Goal: Task Accomplishment & Management: Use online tool/utility

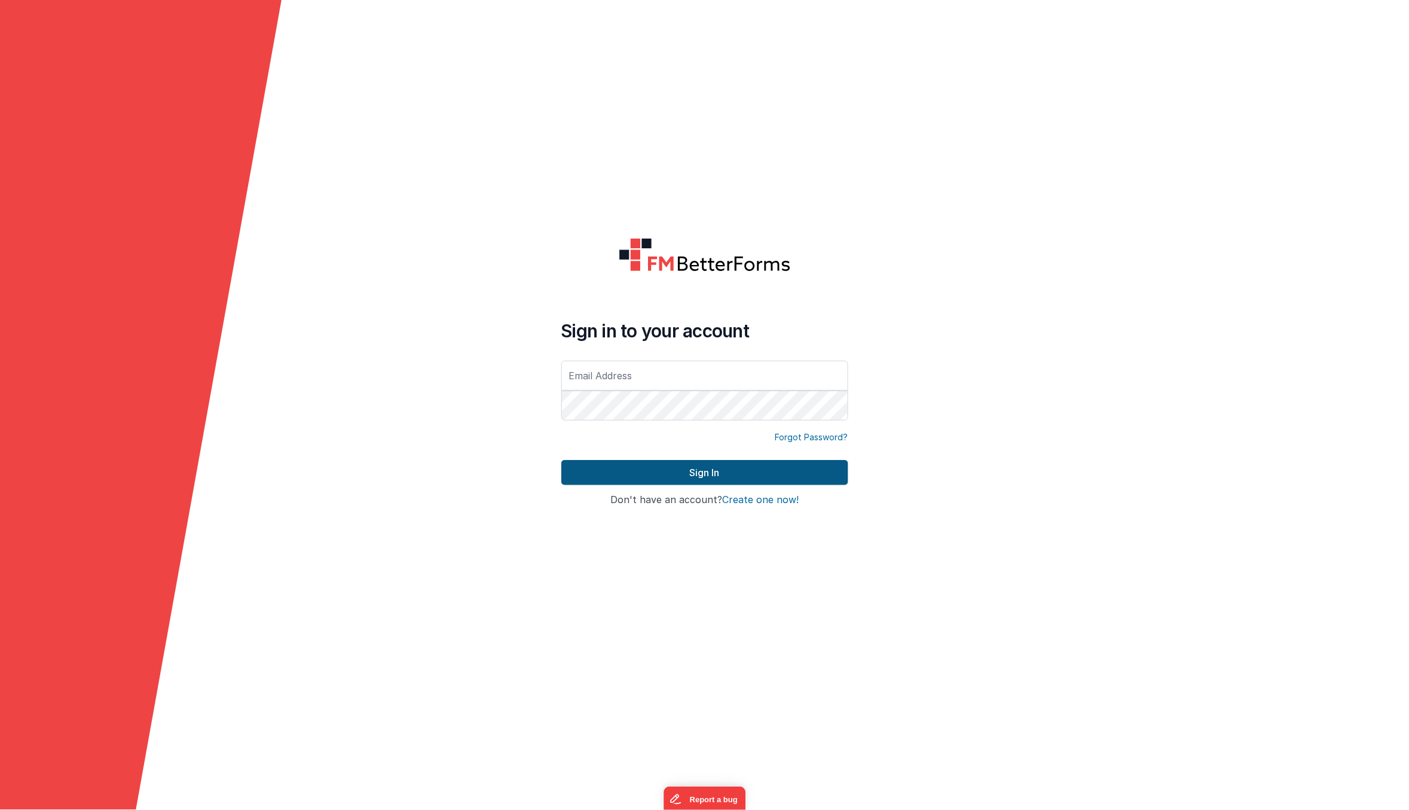
type input "[PERSON_NAME][EMAIL_ADDRESS][DOMAIN_NAME]"
click at [746, 466] on button "Sign In" at bounding box center [705, 472] width 287 height 25
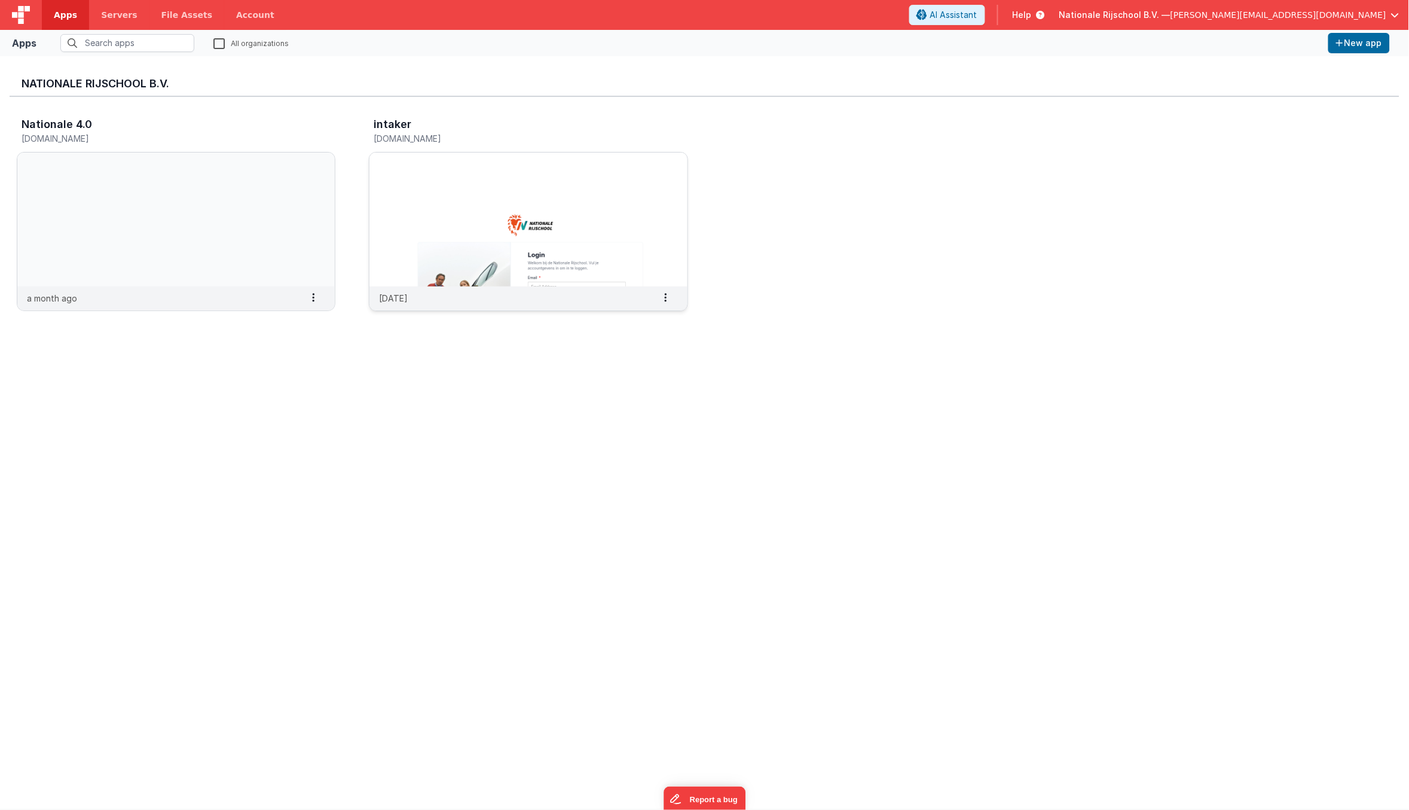
click at [446, 212] on img at bounding box center [529, 219] width 318 height 134
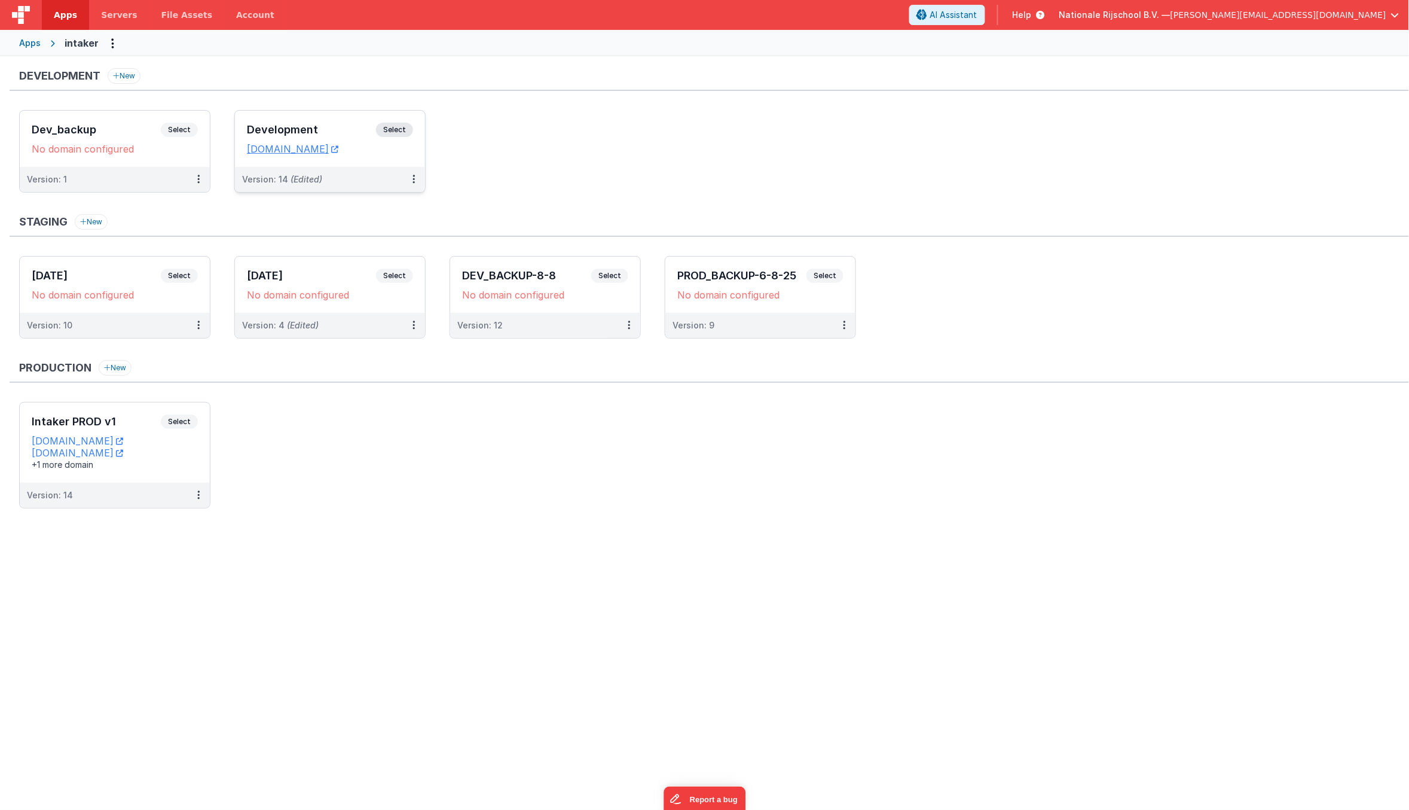
click at [386, 165] on div "Development Select URLs proefles.clientportal.cloud" at bounding box center [330, 139] width 190 height 56
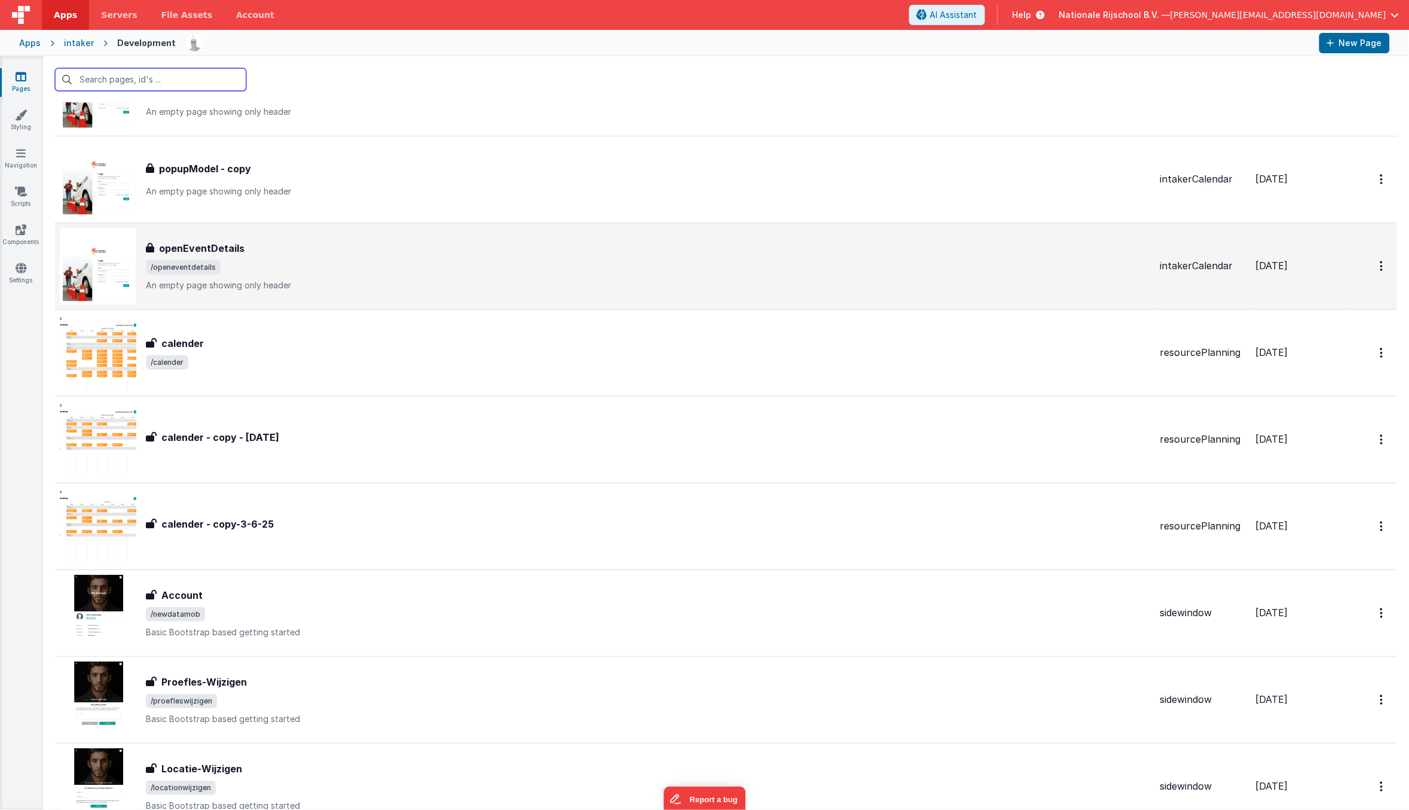
scroll to position [170, 0]
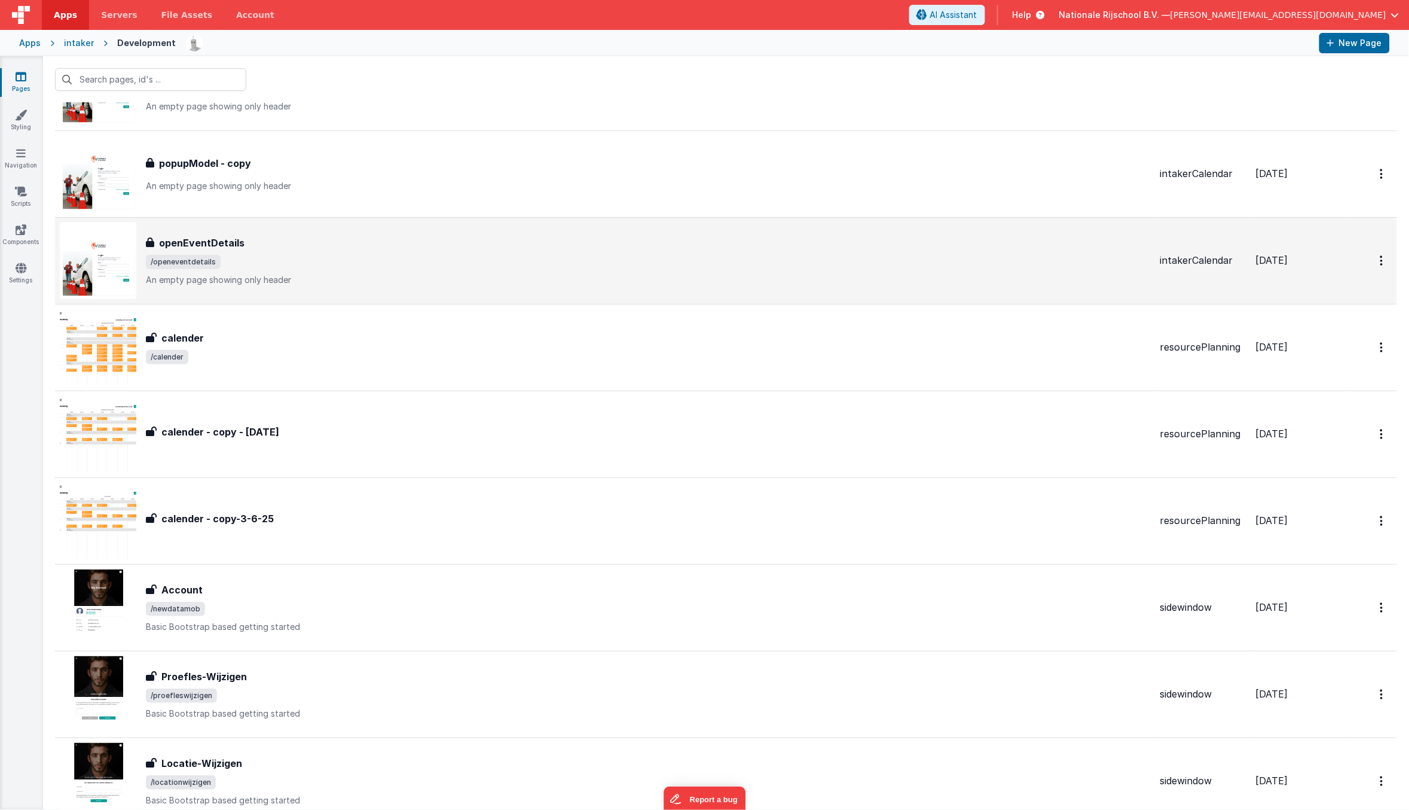
click at [425, 277] on p "An empty page showing only header" at bounding box center [648, 280] width 1005 height 12
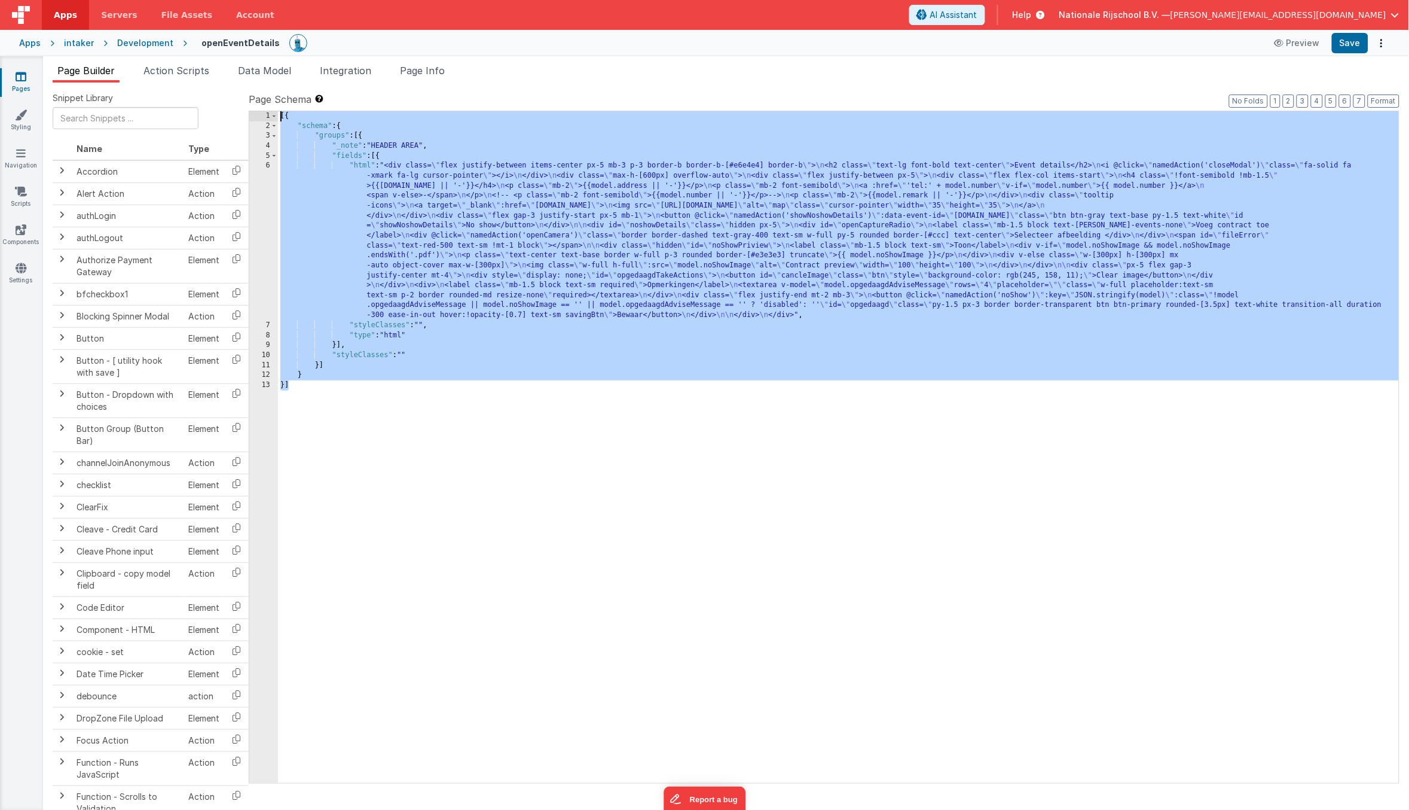
drag, startPoint x: 307, startPoint y: 383, endPoint x: 286, endPoint y: 103, distance: 280.1
click at [276, 93] on div "Page Schema Shortcuts: Find: command-f Fold: command-option-L Unfold: command-o…" at bounding box center [824, 437] width 1151 height 690
click at [79, 44] on div "intaker" at bounding box center [79, 43] width 30 height 12
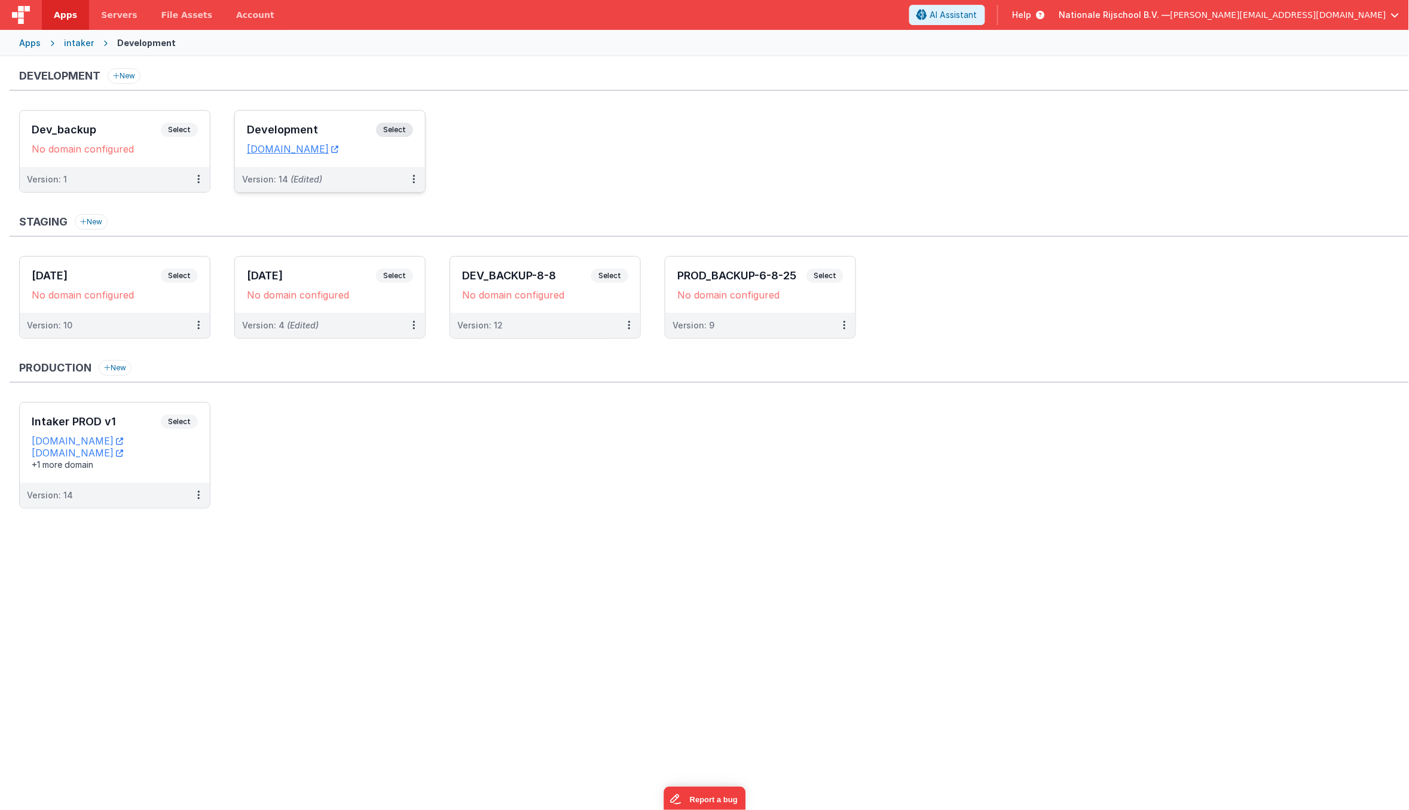
click at [396, 161] on div "Development Select URLs proefles.clientportal.cloud" at bounding box center [330, 139] width 190 height 56
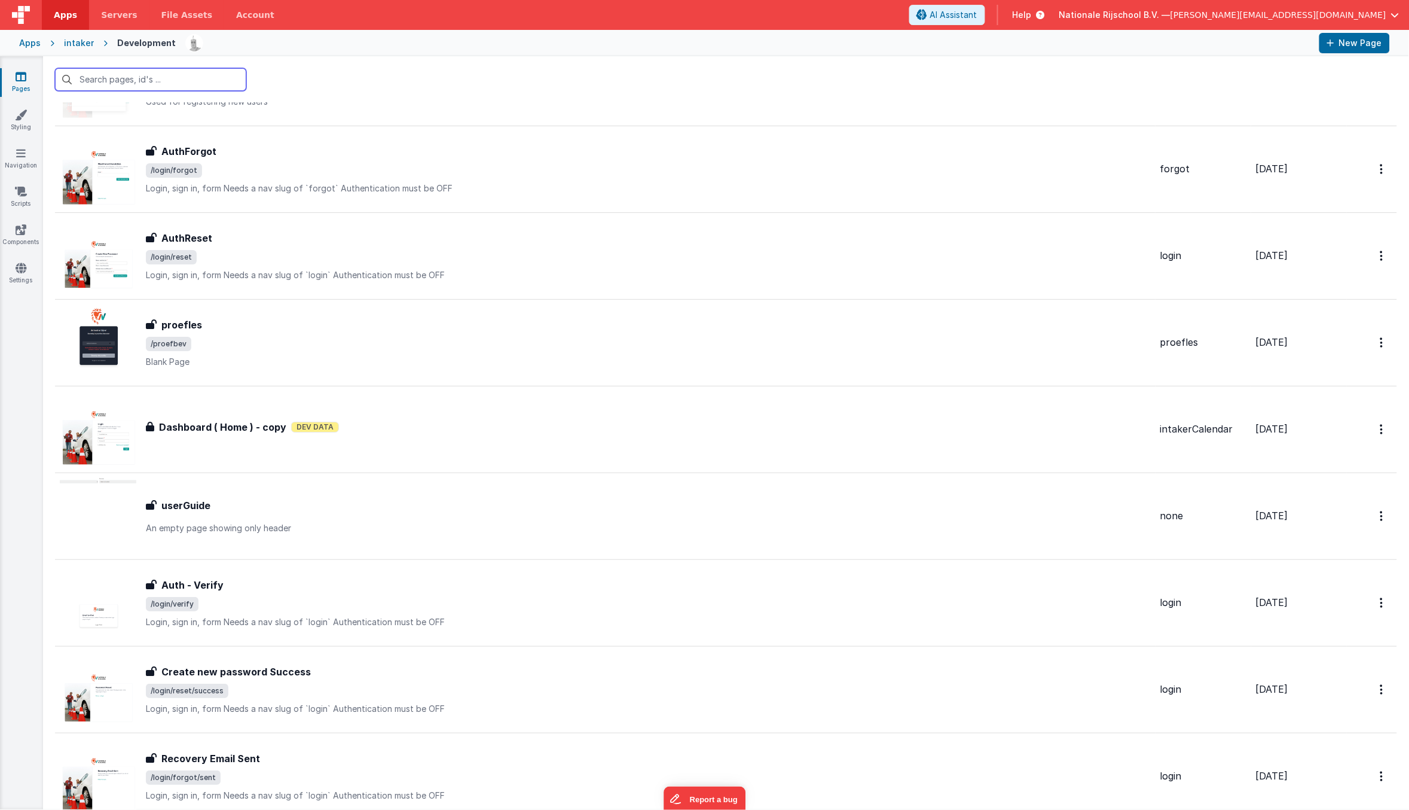
scroll to position [1804, 0]
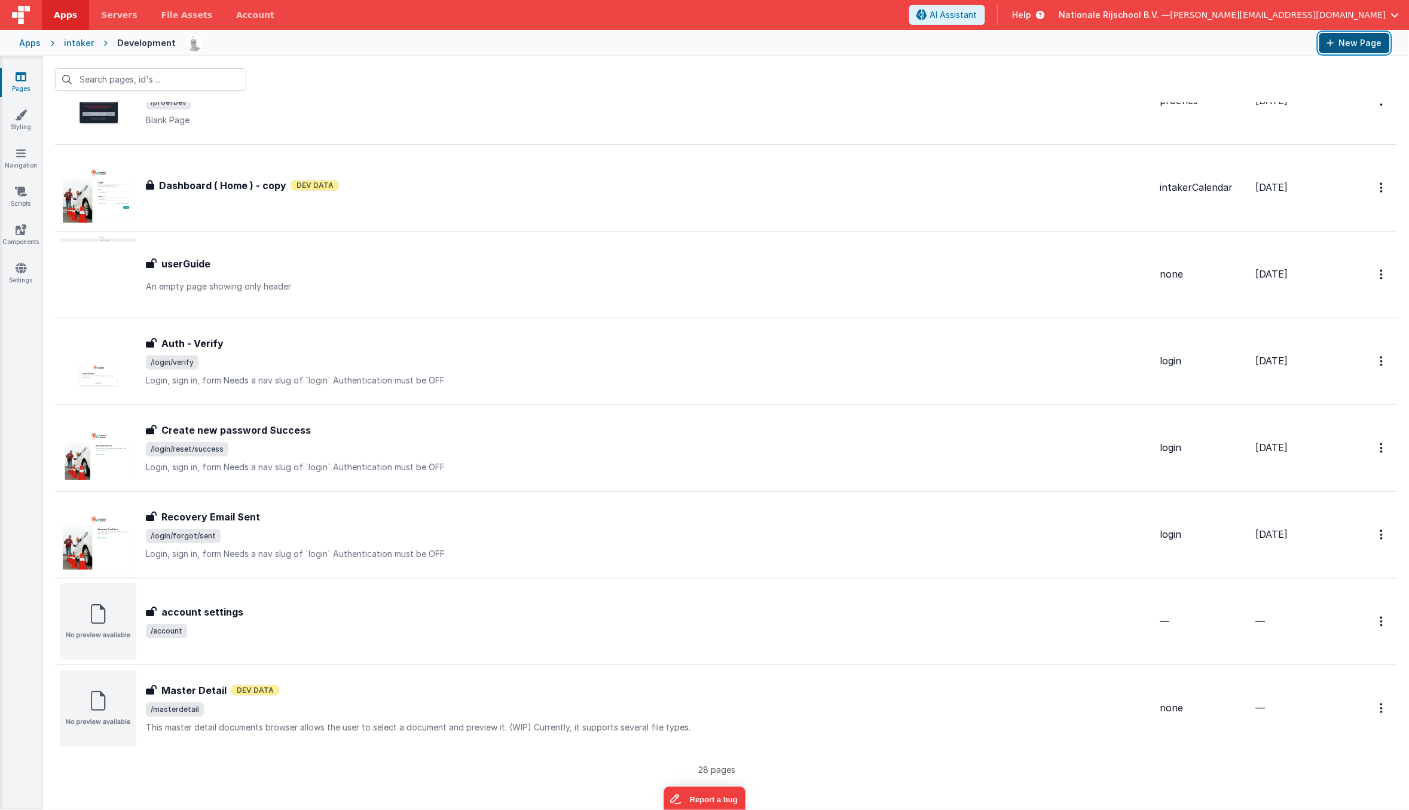
click at [1349, 41] on button "New Page" at bounding box center [1355, 43] width 71 height 20
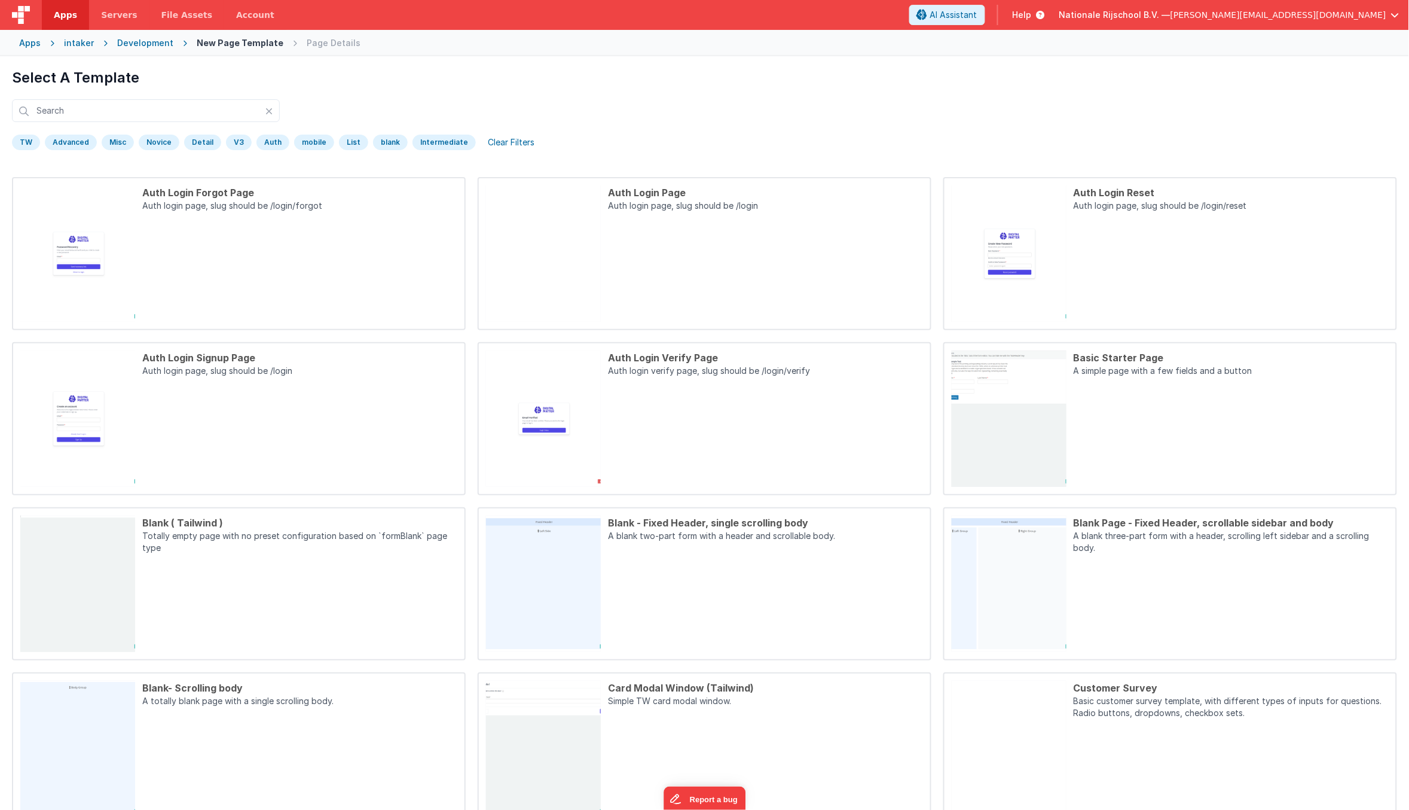
scroll to position [38, 0]
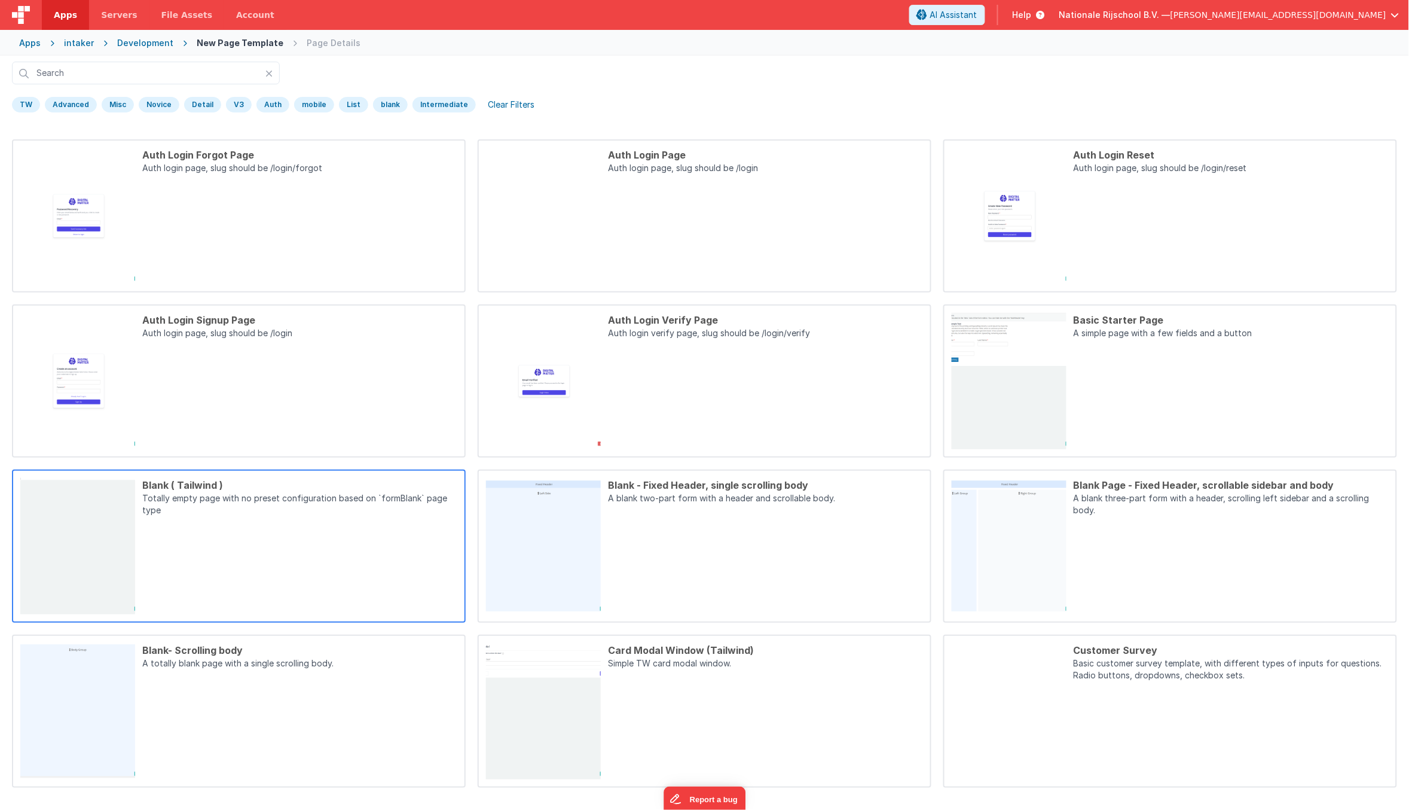
click at [233, 501] on p "Totally empty page with no preset configuration based on `formBlank` page type" at bounding box center [299, 505] width 315 height 26
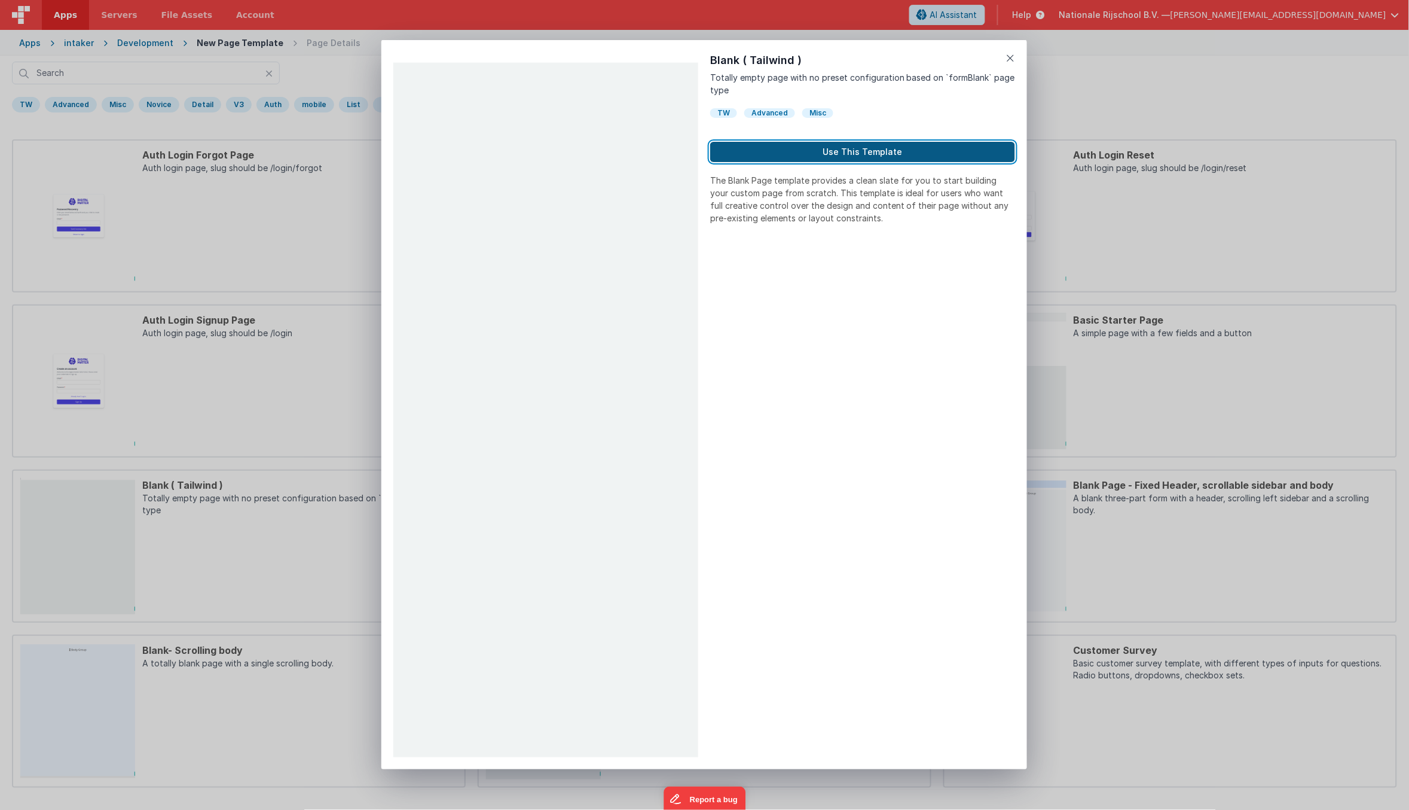
click at [856, 148] on button "Use This Template" at bounding box center [862, 152] width 305 height 20
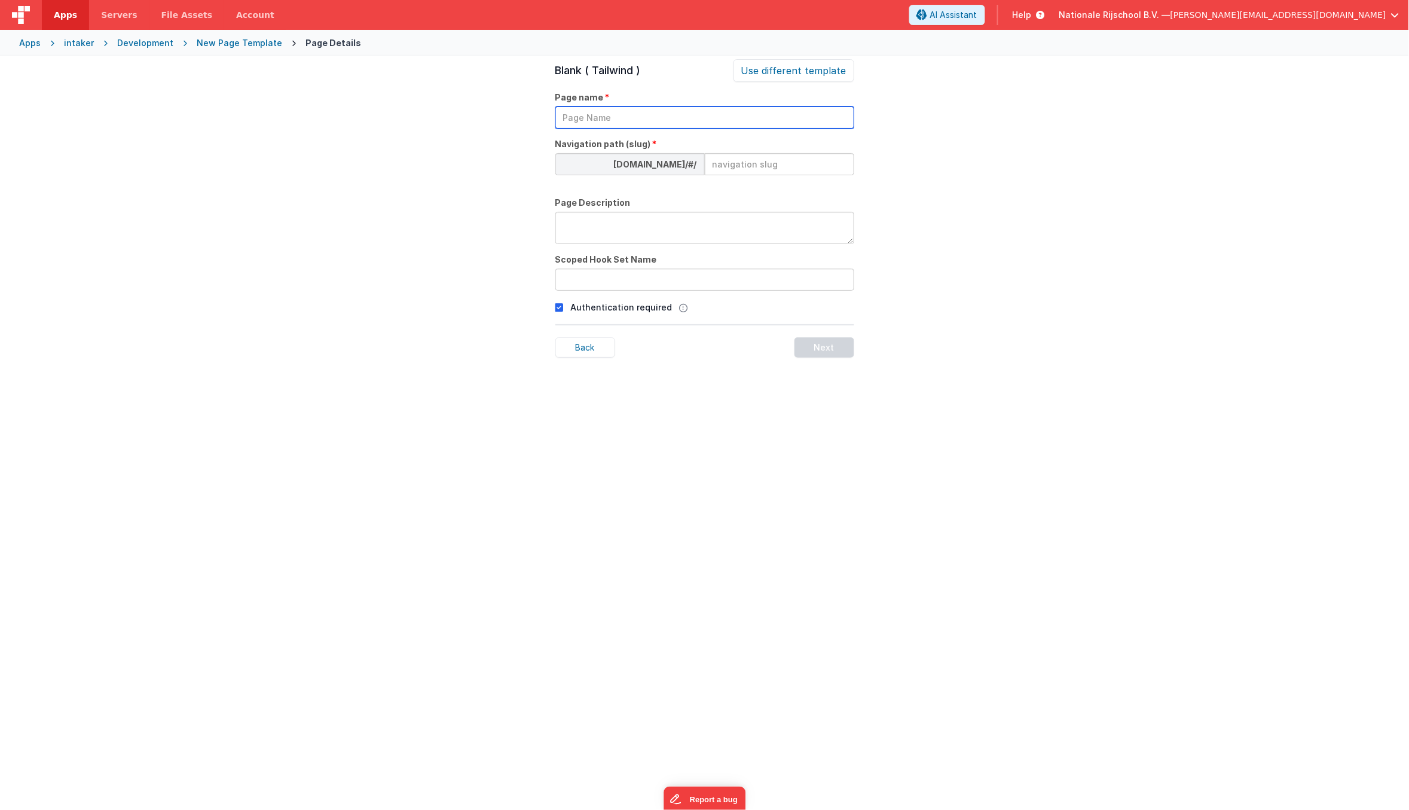
click at [663, 118] on input "text" at bounding box center [705, 117] width 299 height 22
type input "testpage"
click at [586, 306] on p "Authentication required" at bounding box center [622, 307] width 102 height 13
click at [811, 348] on div "Next" at bounding box center [825, 347] width 60 height 20
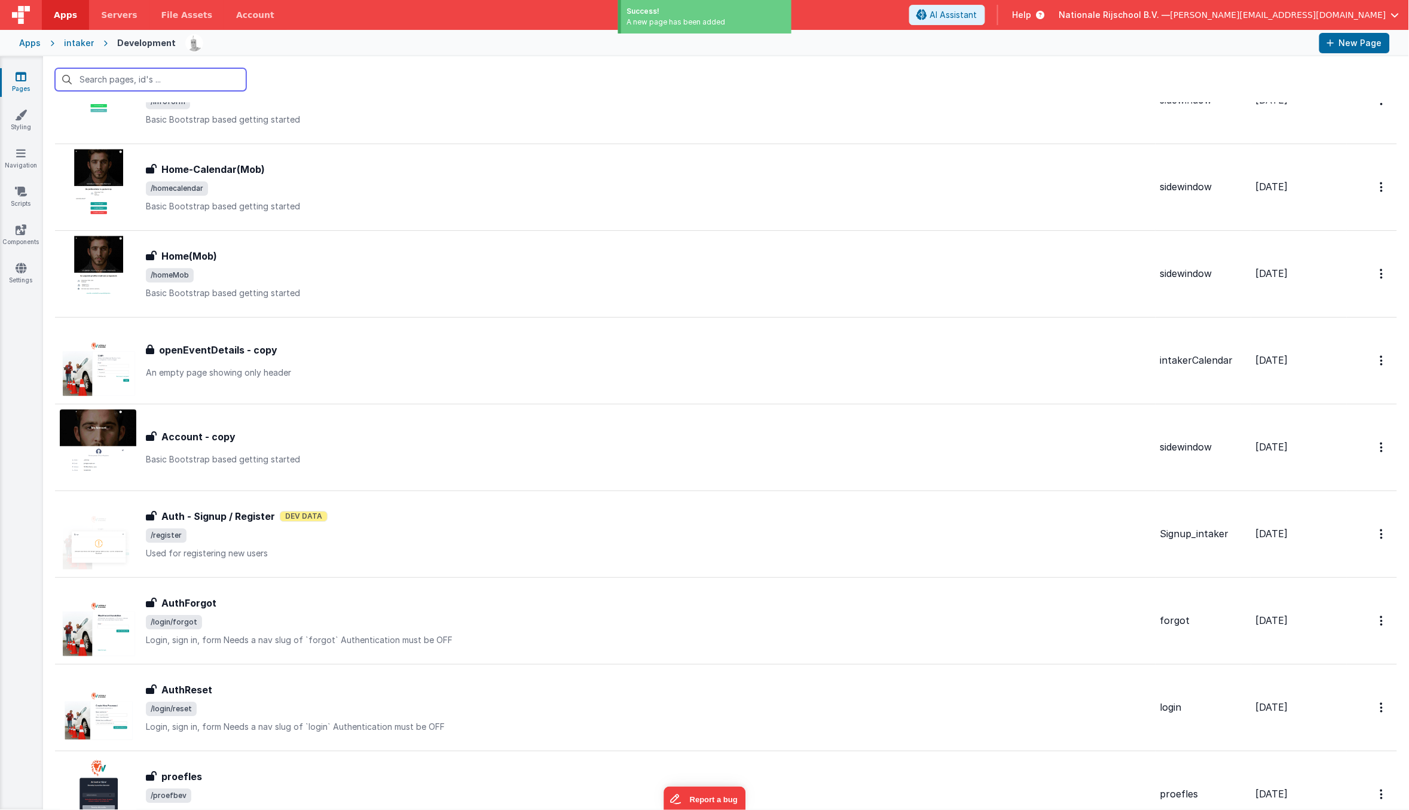
scroll to position [1891, 0]
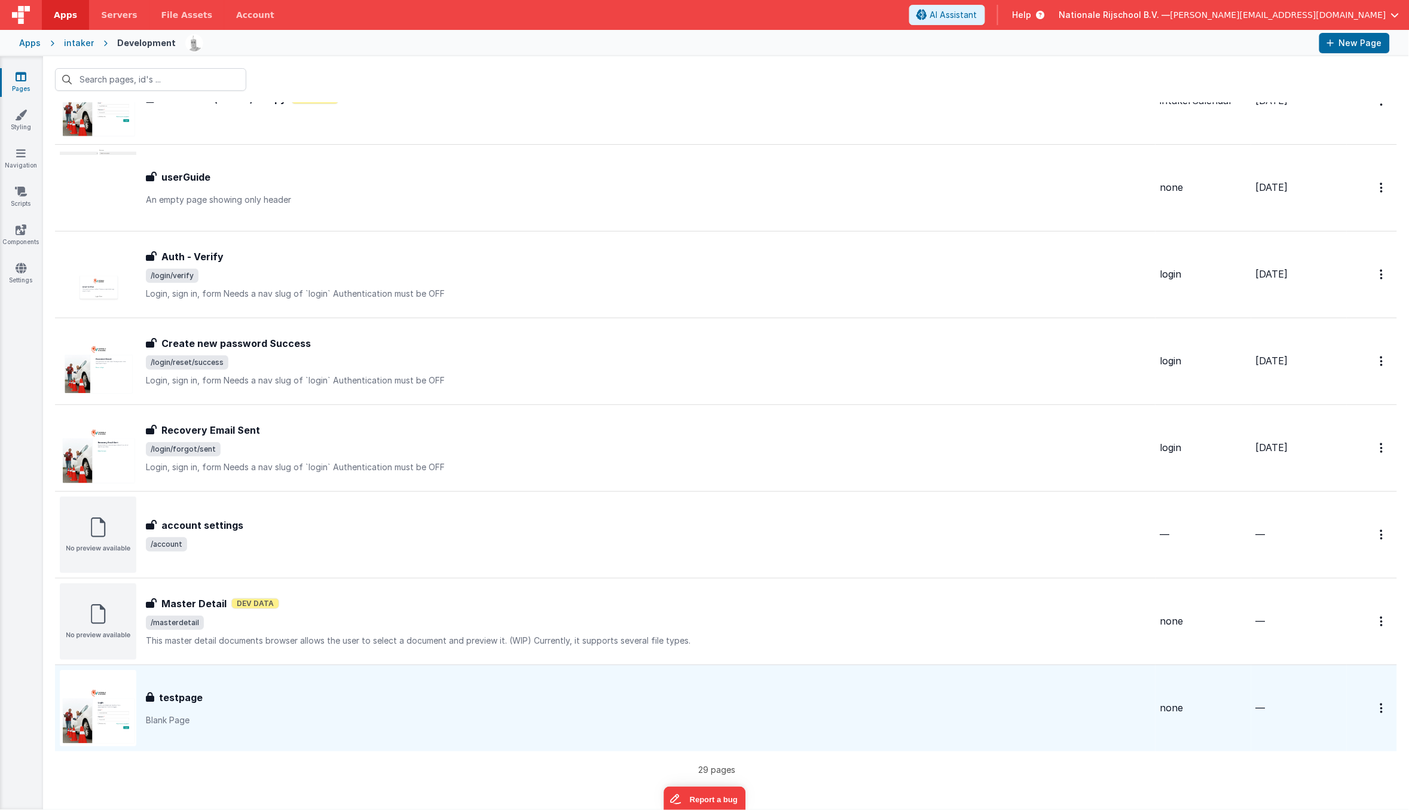
click at [309, 701] on div "testpage" at bounding box center [648, 697] width 1005 height 14
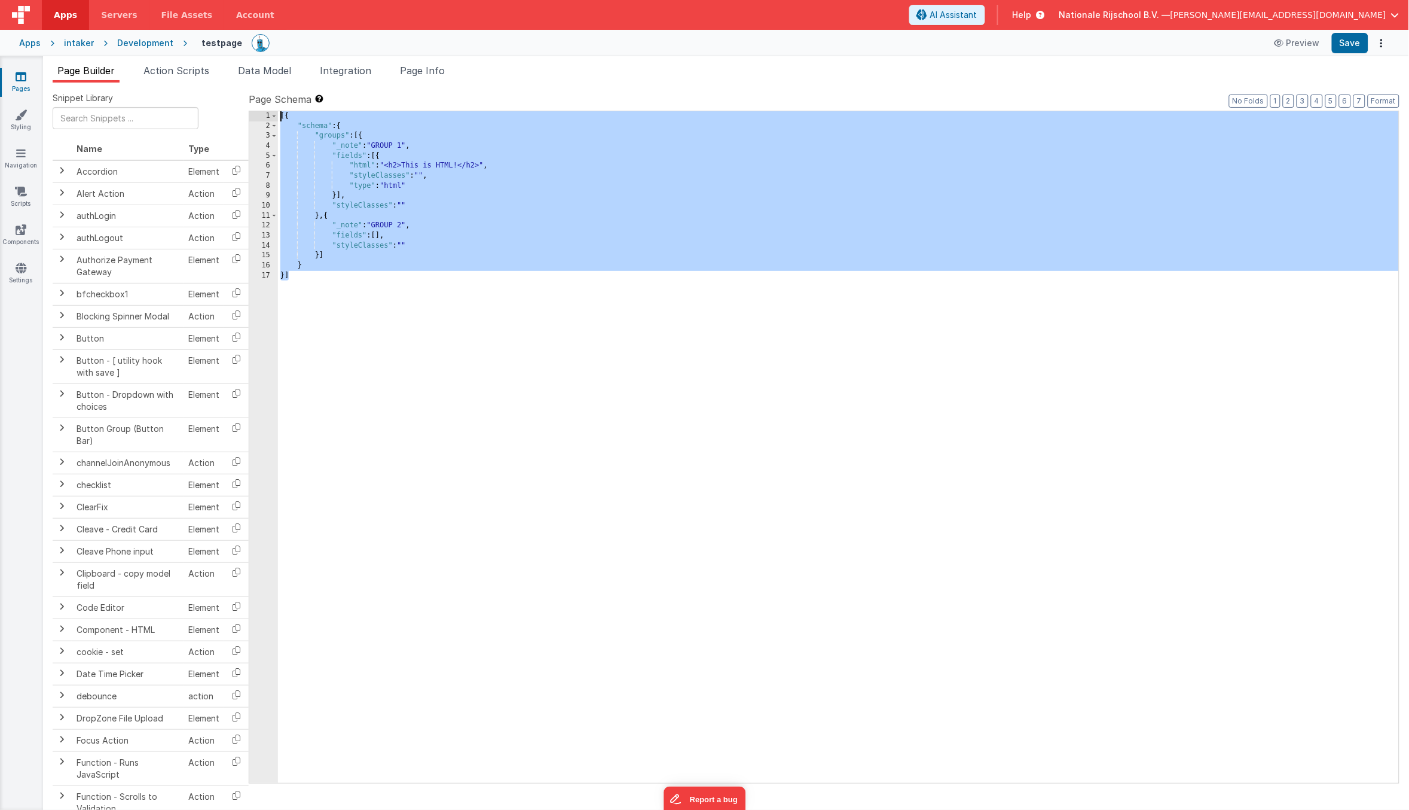
drag, startPoint x: 326, startPoint y: 279, endPoint x: 269, endPoint y: 83, distance: 204.2
click at [270, 83] on div "Snippet Library Name Type Accordion Element Alert Action Action authLogin Actio…" at bounding box center [726, 456] width 1366 height 746
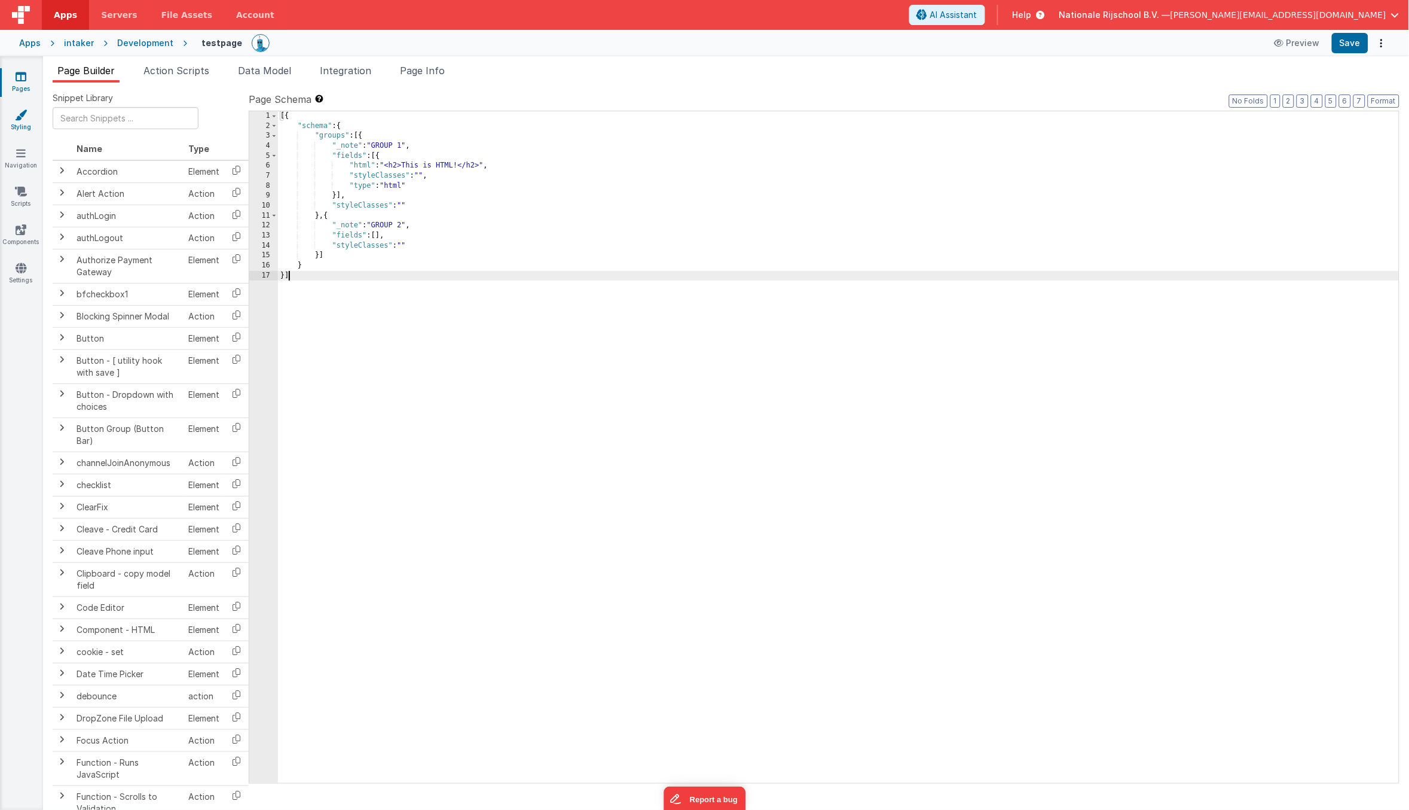
click at [20, 120] on link "Styling" at bounding box center [20, 121] width 43 height 24
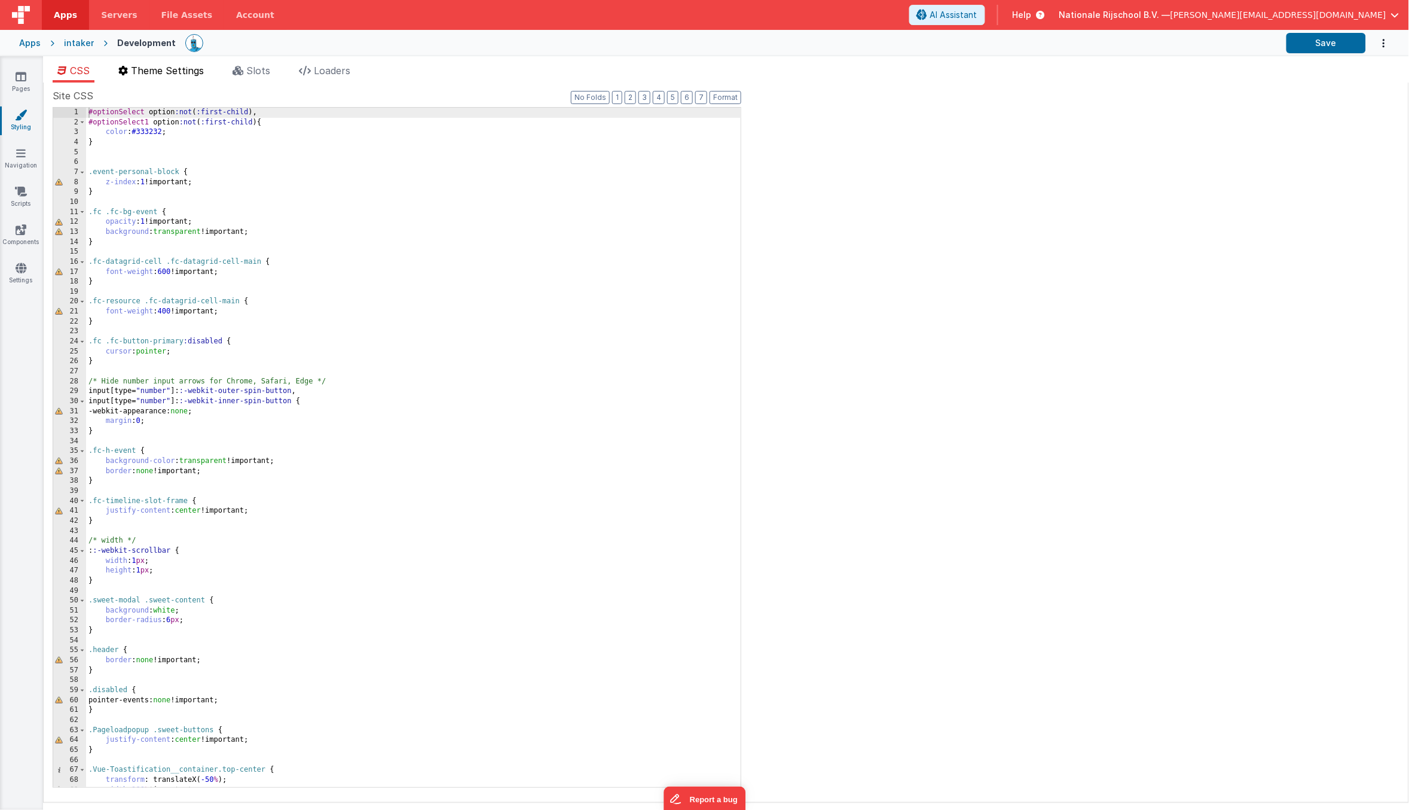
click at [167, 69] on span "Theme Settings" at bounding box center [167, 71] width 73 height 12
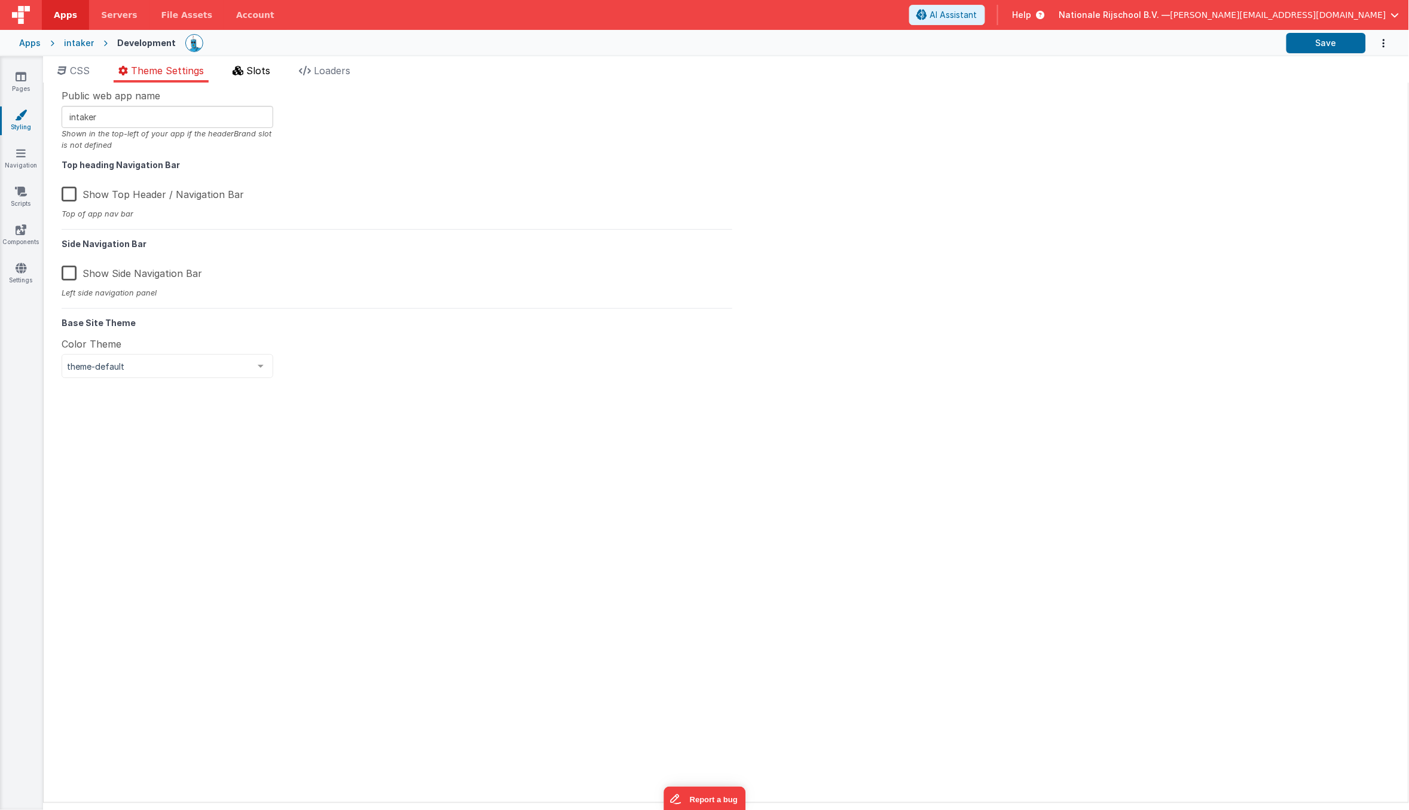
click at [248, 69] on span "Slots" at bounding box center [258, 71] width 24 height 12
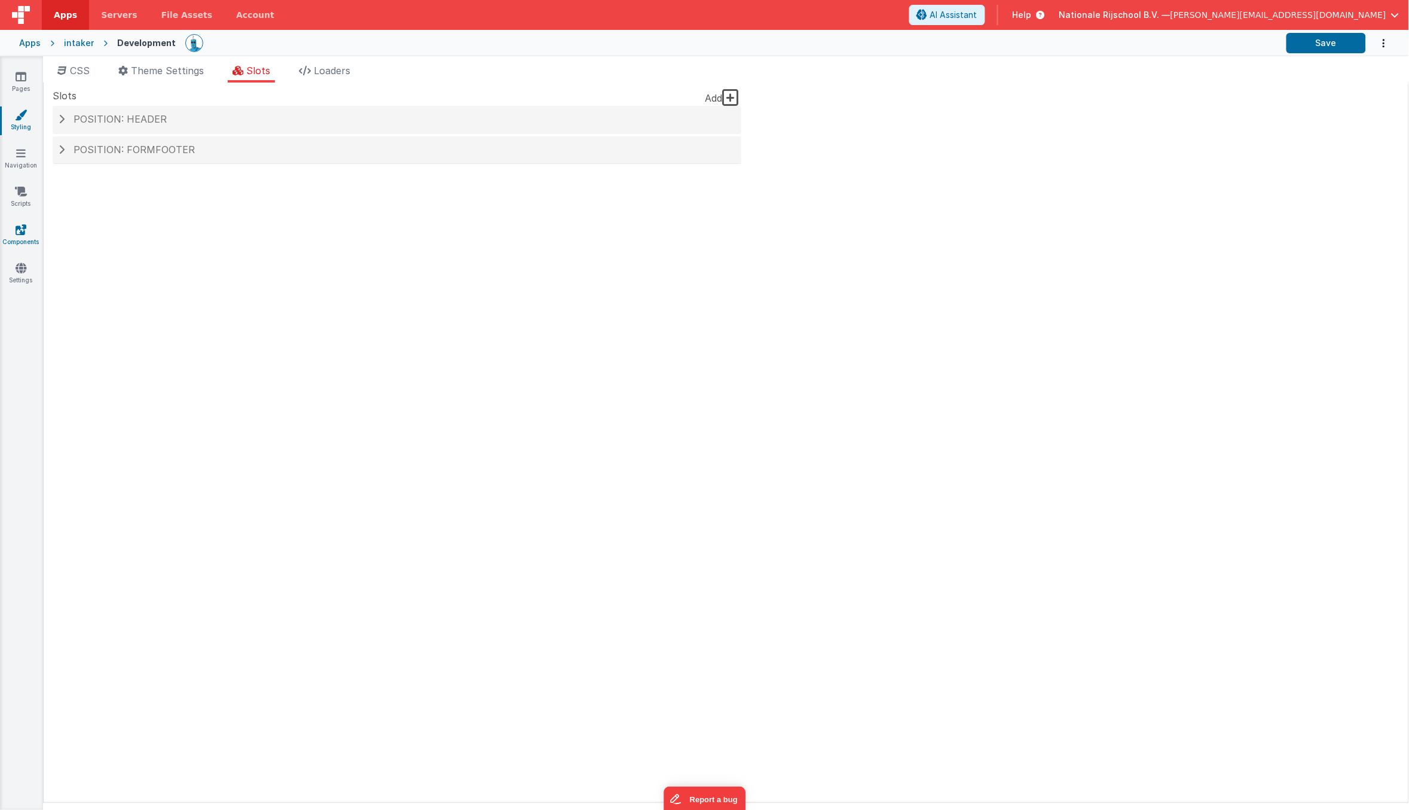
click at [21, 234] on icon at bounding box center [21, 230] width 11 height 12
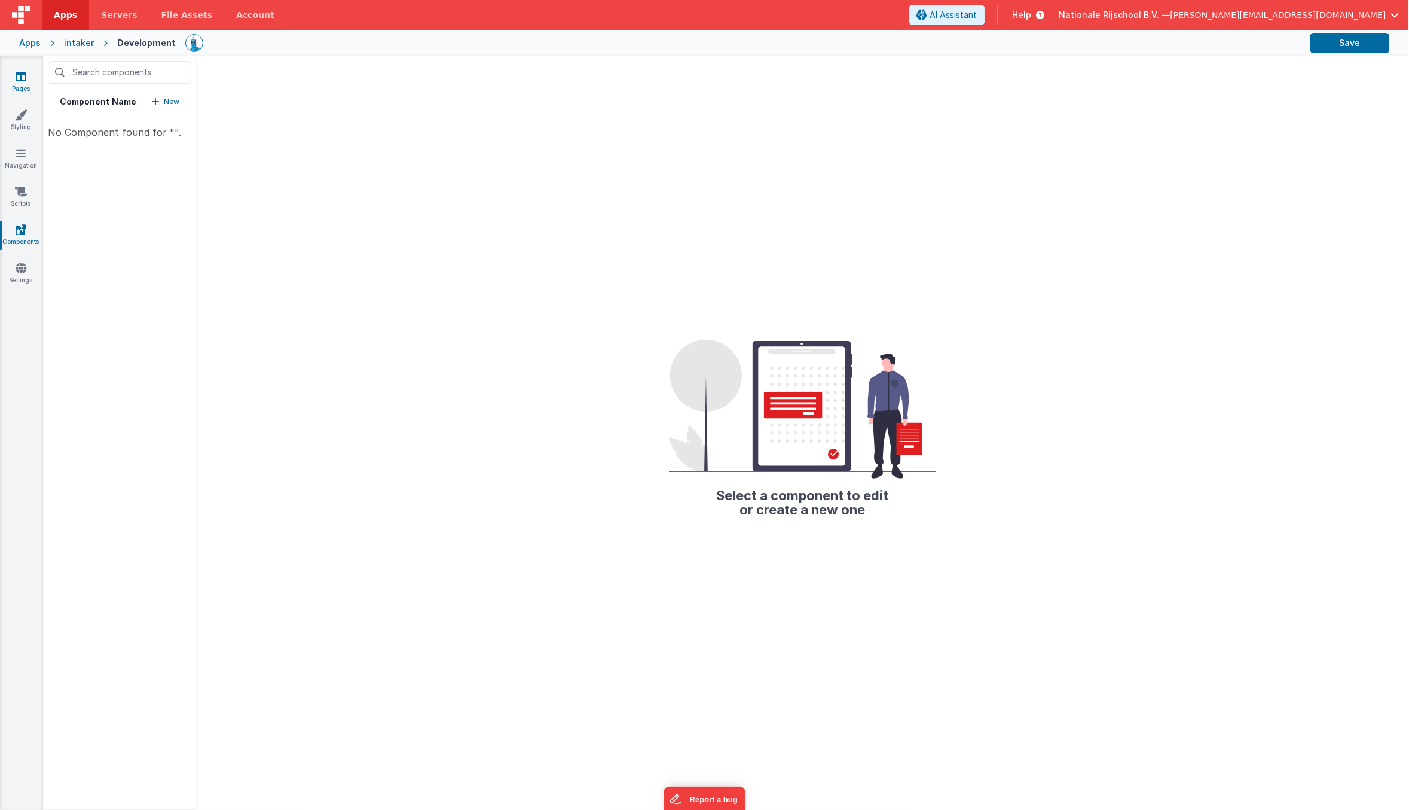
click at [20, 74] on icon at bounding box center [21, 77] width 11 height 12
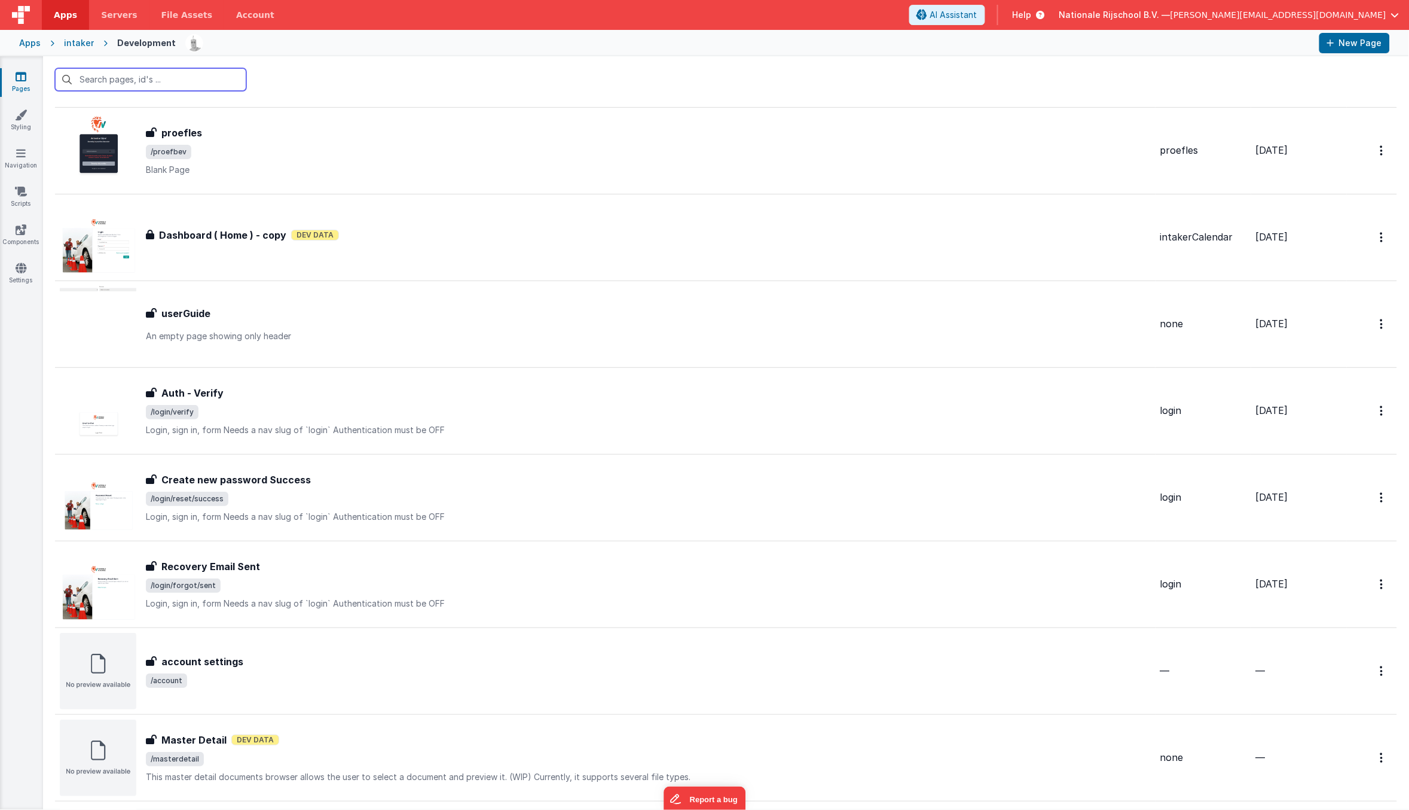
scroll to position [1891, 0]
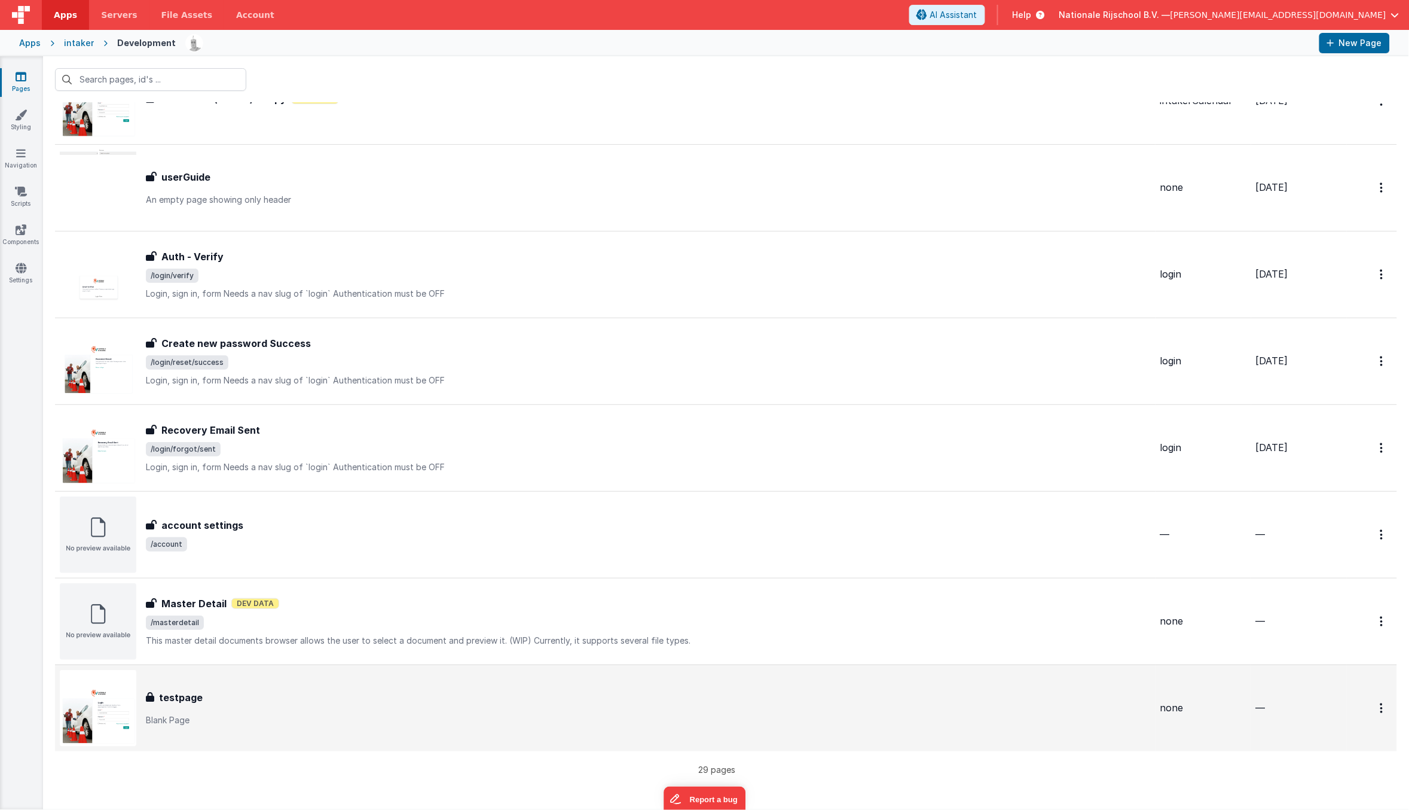
click at [266, 704] on div "testpage testpage Blank Page" at bounding box center [648, 708] width 1005 height 36
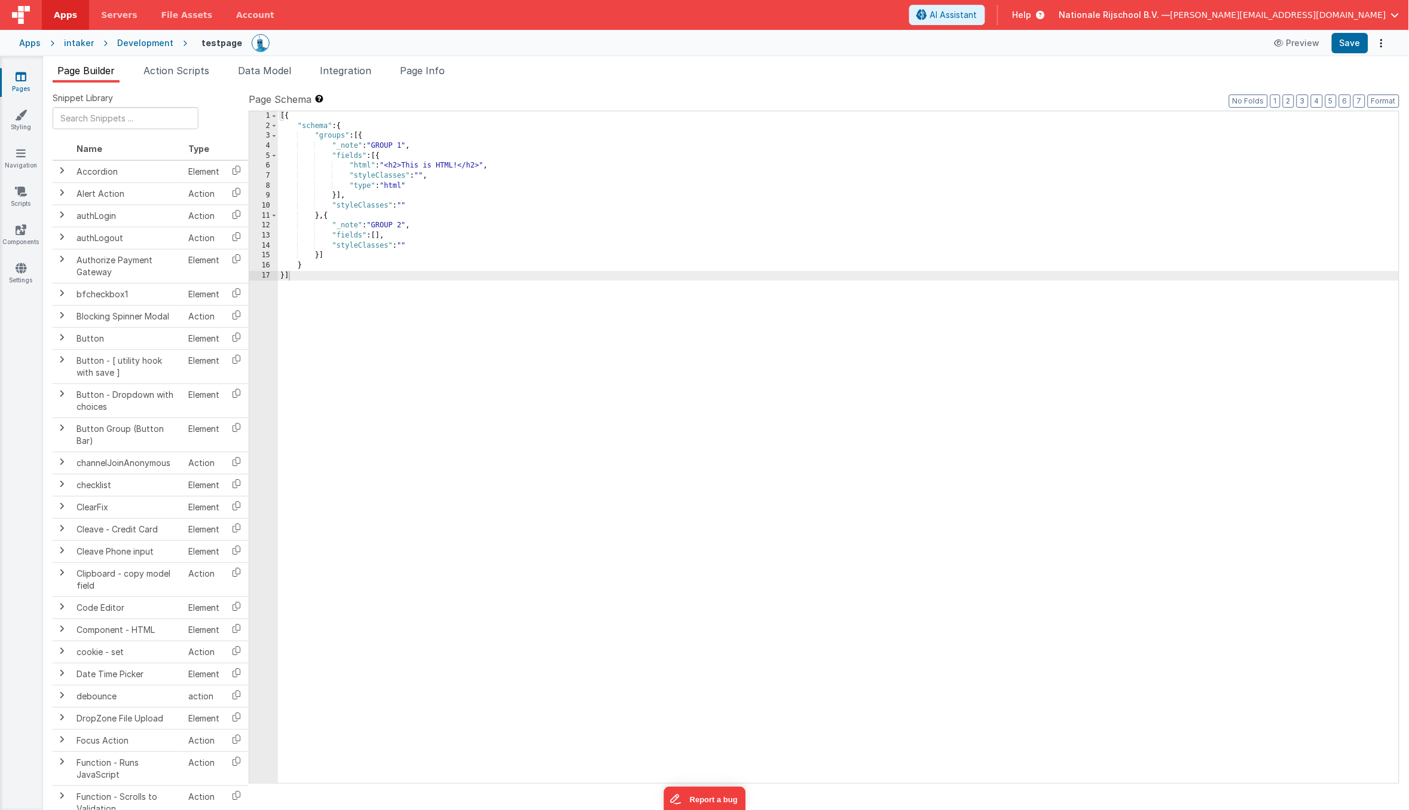
click at [462, 253] on div "[{ "schema" : { "groups" : [{ "_note" : "GROUP 1" , "fields" : [{ "html" : "<h2…" at bounding box center [839, 456] width 1122 height 691
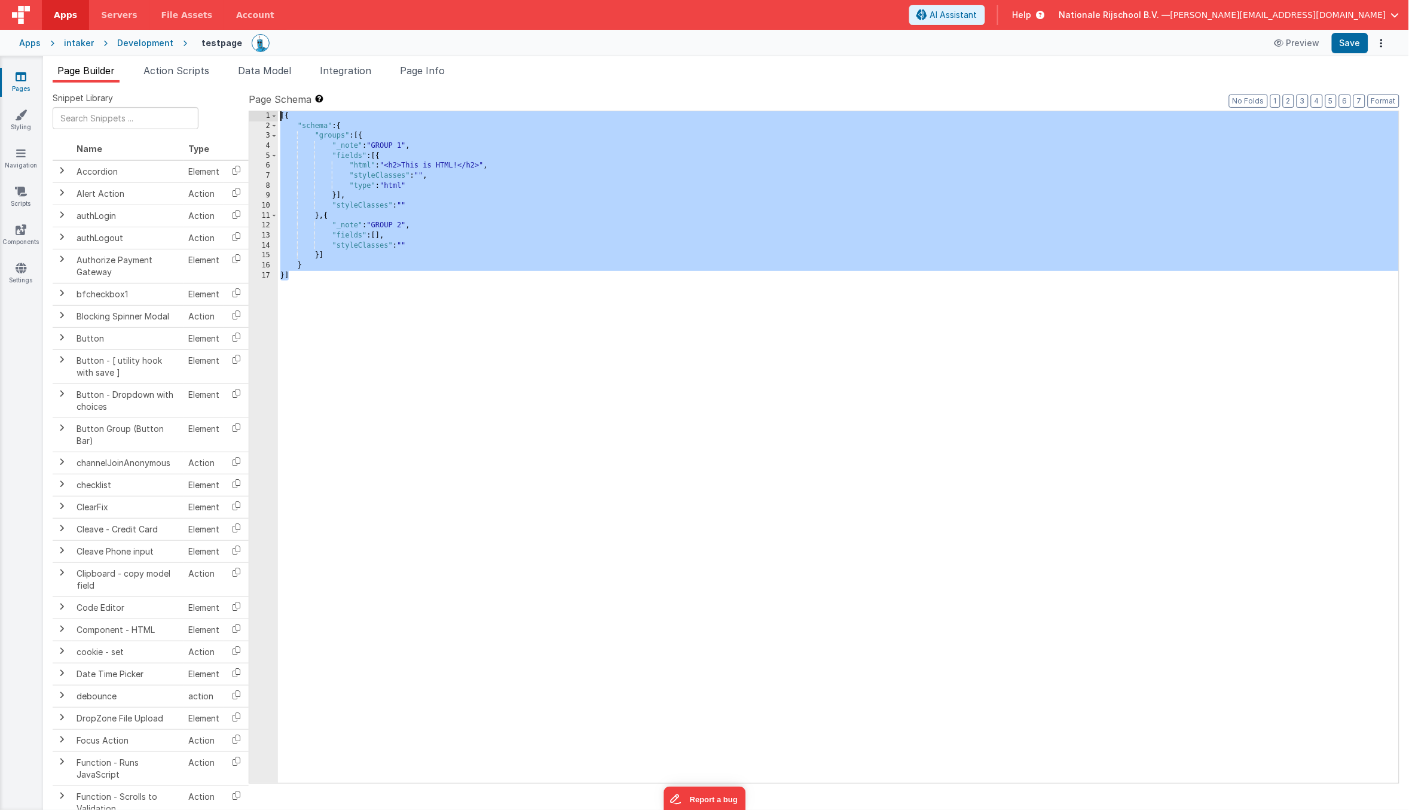
drag, startPoint x: 363, startPoint y: 291, endPoint x: 276, endPoint y: 87, distance: 221.8
click at [276, 87] on div "Snippet Library Name Type Accordion Element Alert Action Action authLogin Actio…" at bounding box center [726, 456] width 1366 height 746
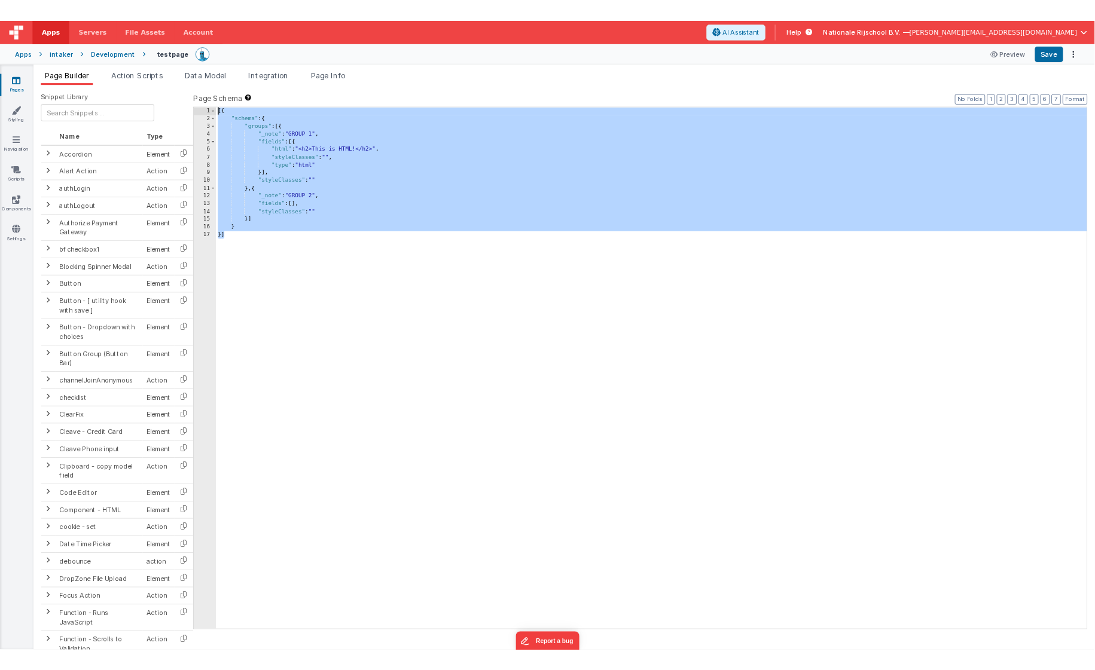
scroll to position [464, 0]
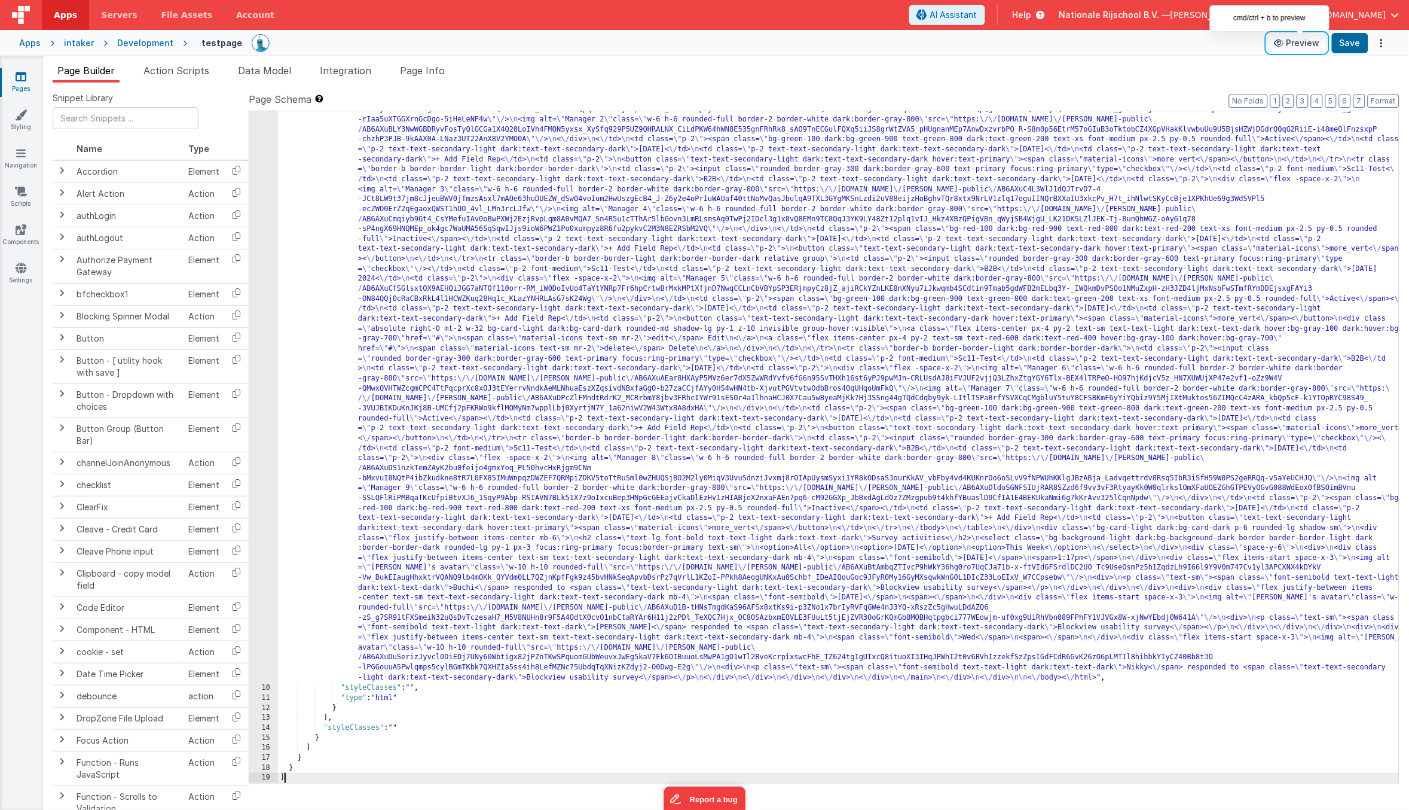
click at [1314, 41] on button "Preview" at bounding box center [1298, 42] width 60 height 19
click at [425, 68] on span "Page Info" at bounding box center [422, 71] width 45 height 12
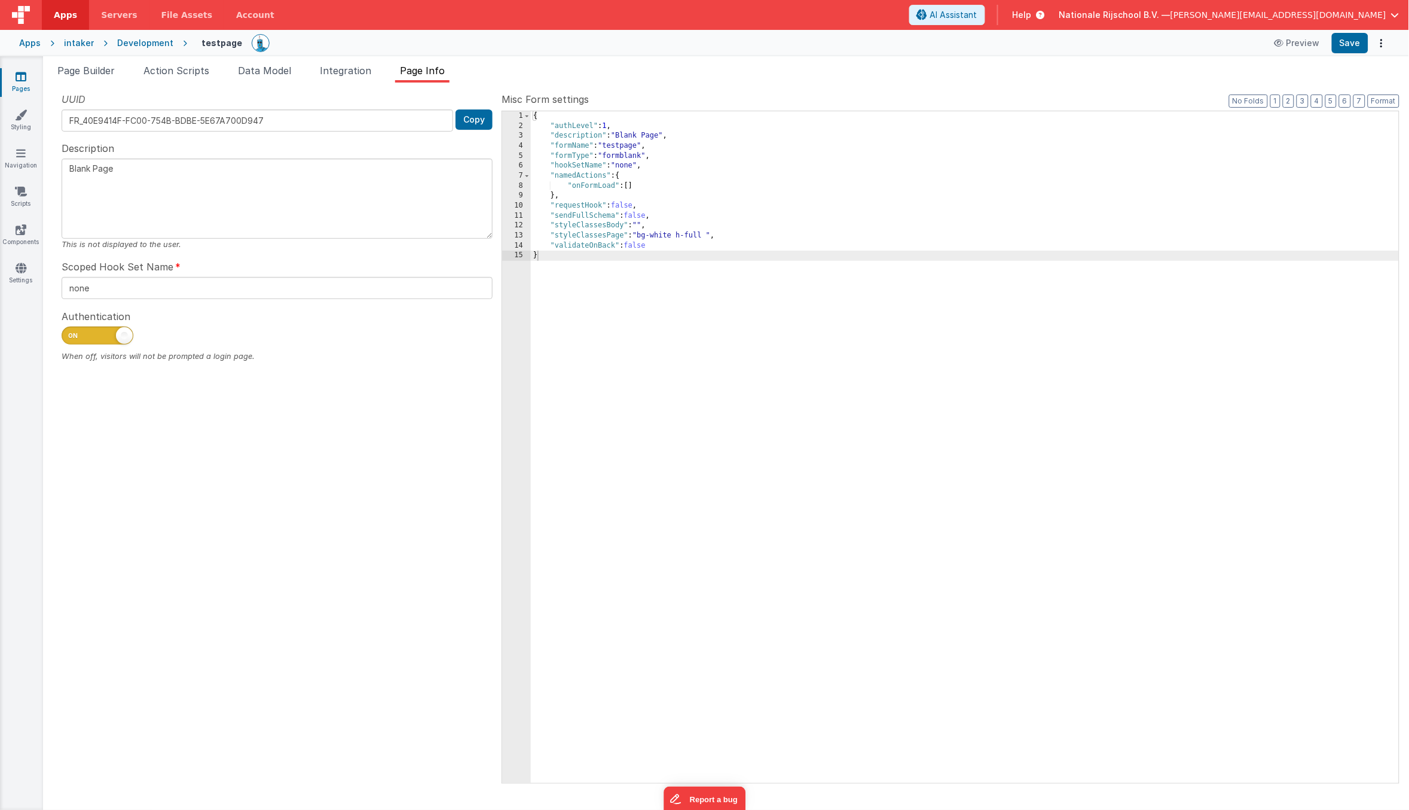
click at [80, 341] on span at bounding box center [98, 336] width 72 height 18
click at [71, 338] on input "checkbox" at bounding box center [67, 334] width 10 height 10
checkbox input "false"
drag, startPoint x: 108, startPoint y: 71, endPoint x: 121, endPoint y: 70, distance: 13.2
click at [108, 71] on span "Page Builder" at bounding box center [85, 71] width 57 height 12
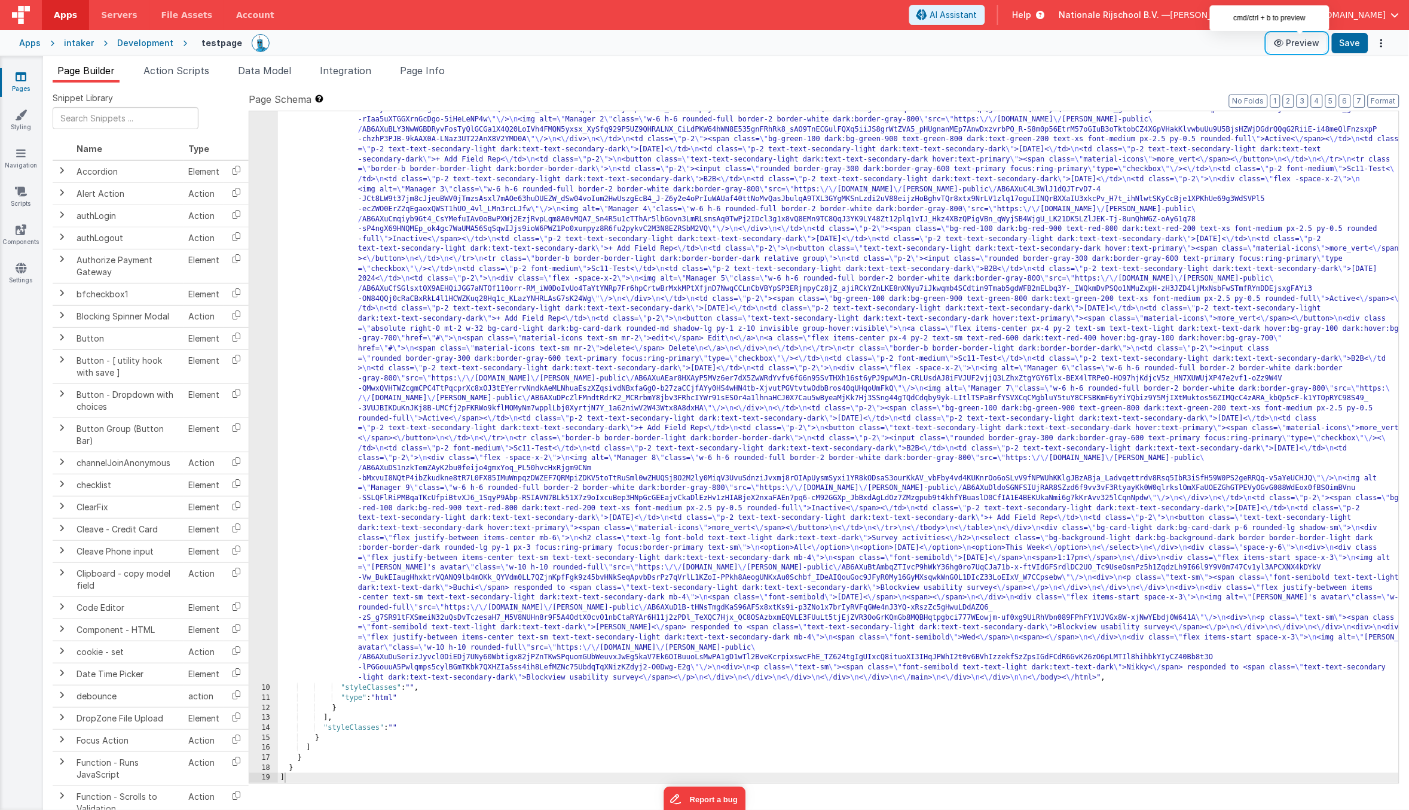
click at [1296, 38] on button "Preview" at bounding box center [1298, 42] width 60 height 19
click at [1360, 45] on button "Save" at bounding box center [1350, 43] width 36 height 20
click at [1298, 41] on button "Preview" at bounding box center [1298, 42] width 60 height 19
